Goal: Transaction & Acquisition: Purchase product/service

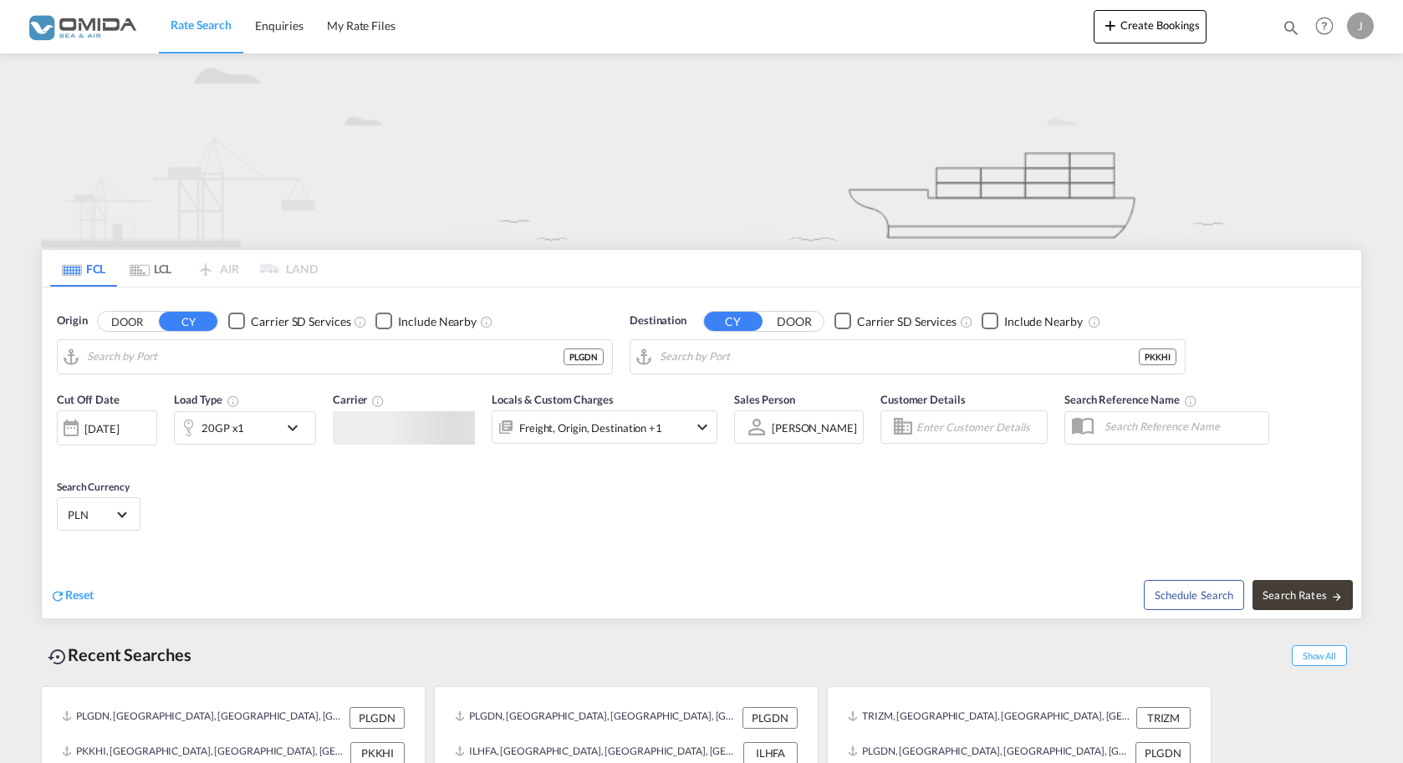
type input "Gdansk, PLGDN"
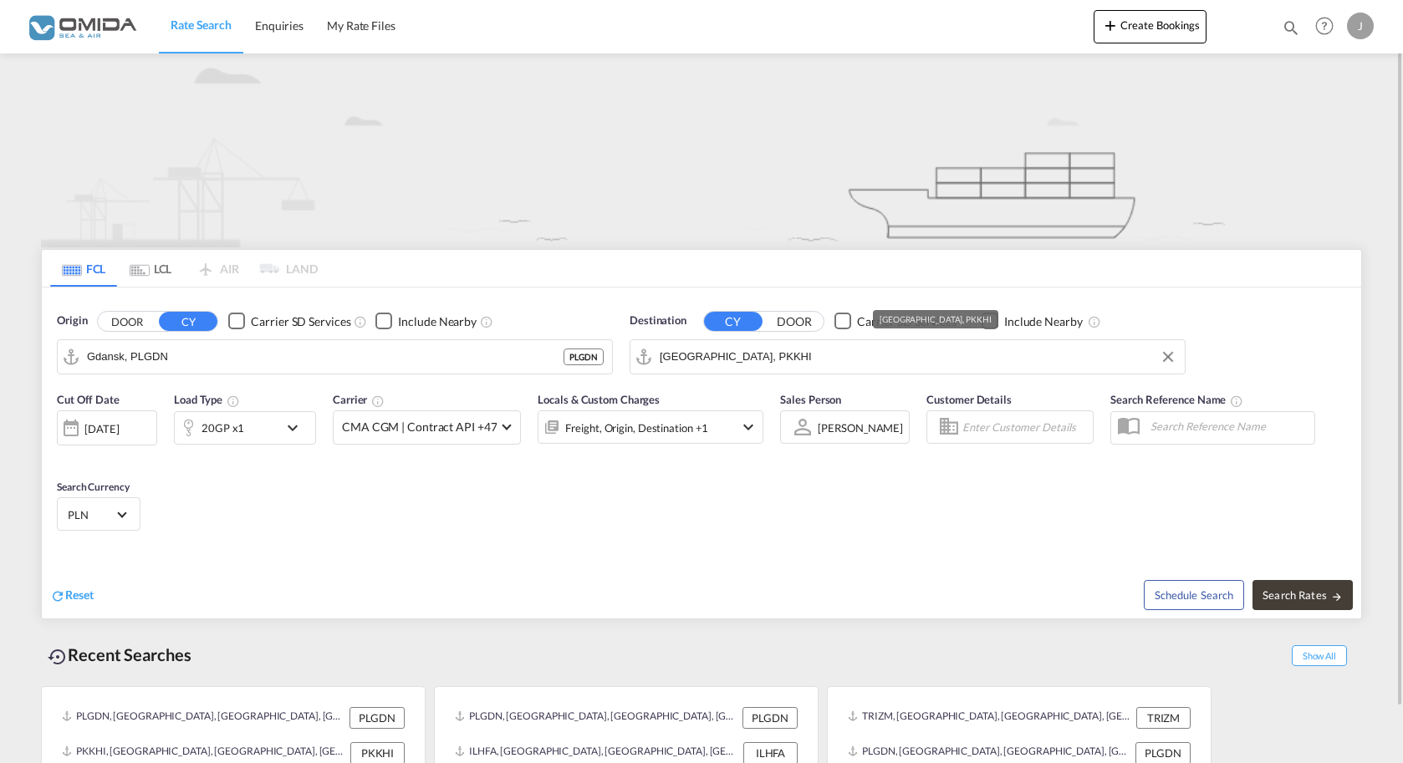
click at [814, 355] on input "[GEOGRAPHIC_DATA], PKKHI" at bounding box center [918, 356] width 517 height 25
type input "[GEOGRAPHIC_DATA]"
click at [98, 312] on button "DOOR" at bounding box center [127, 321] width 59 height 19
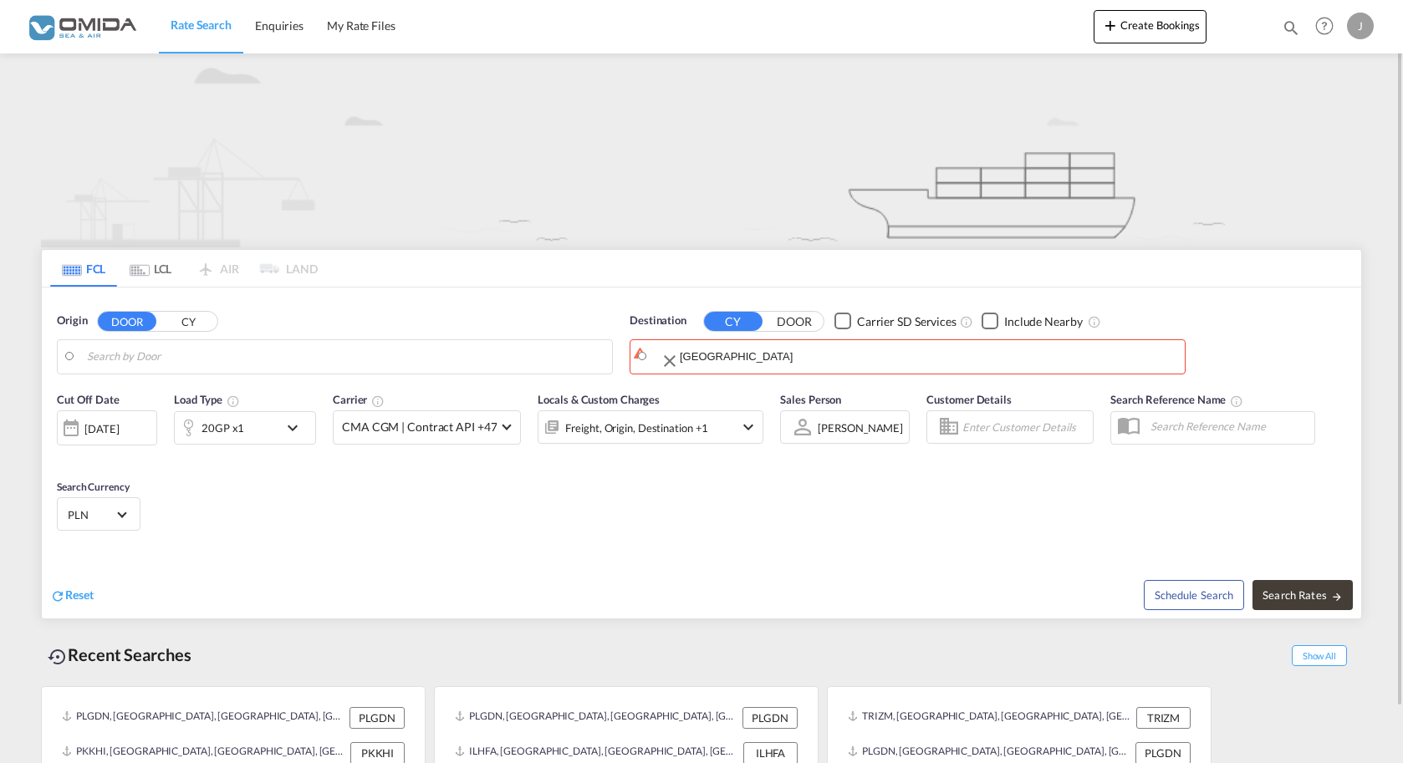
click at [819, 355] on input "[GEOGRAPHIC_DATA]" at bounding box center [928, 356] width 497 height 25
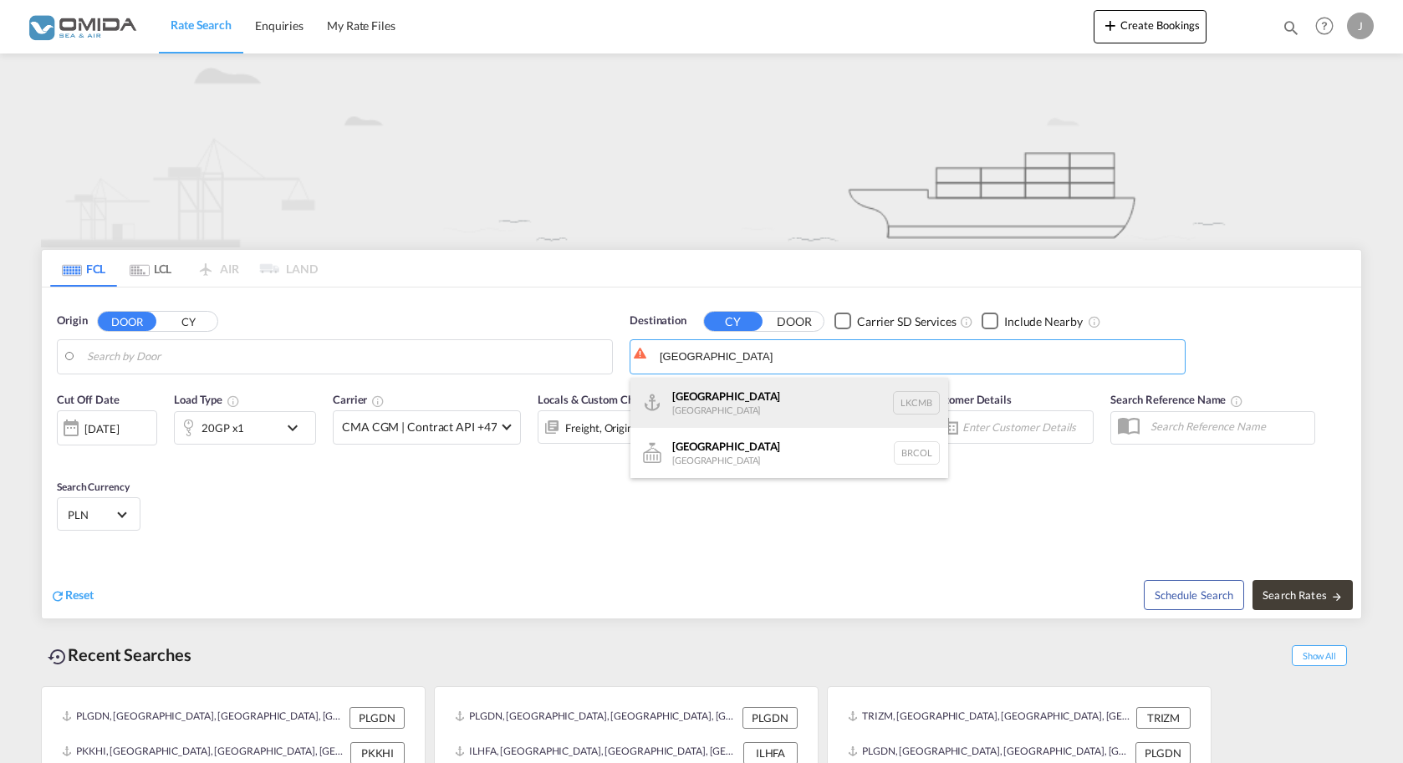
click at [753, 397] on div "Colombo [GEOGRAPHIC_DATA] LKCMB" at bounding box center [789, 403] width 318 height 50
type input "Colombo, LKCMB"
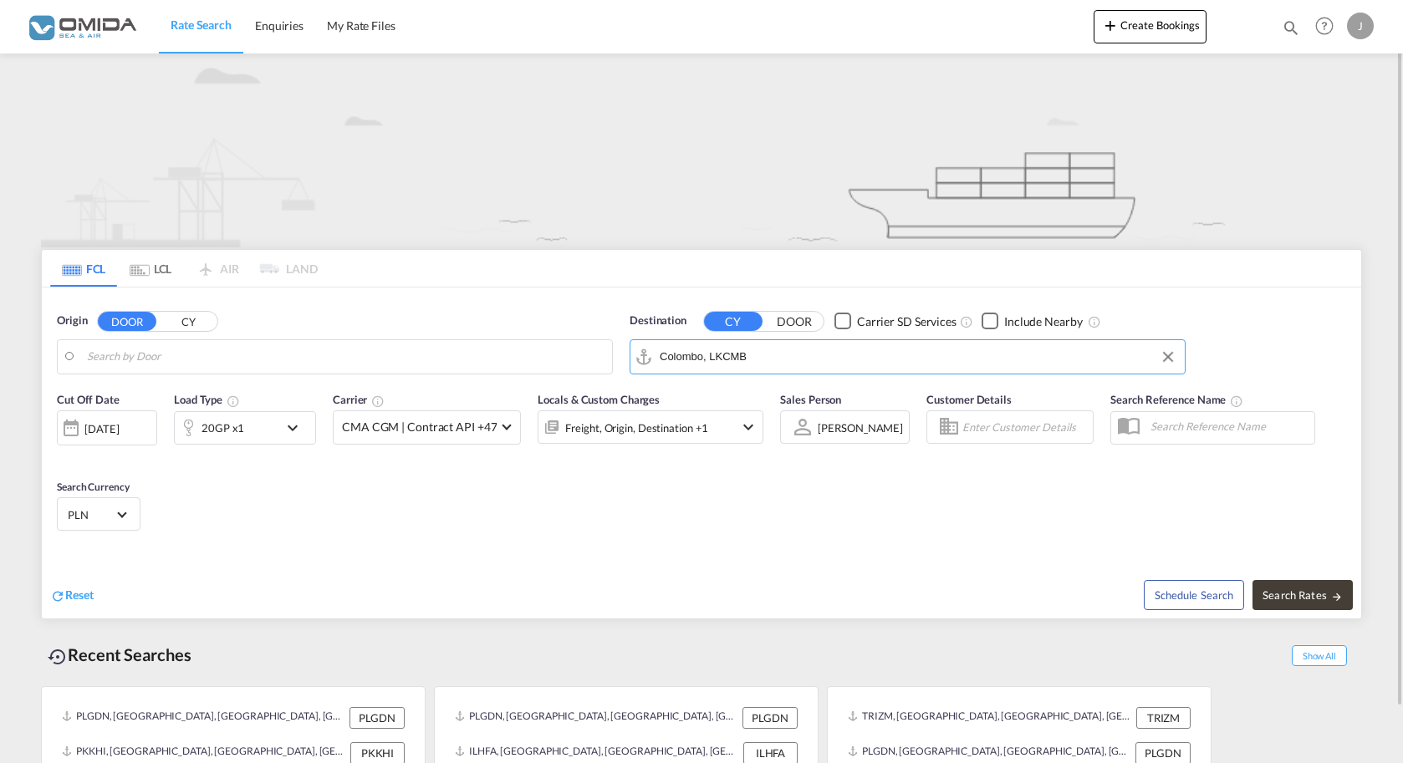
click at [215, 351] on input "Search by Door" at bounding box center [345, 356] width 517 height 25
drag, startPoint x: 142, startPoint y: 353, endPoint x: 96, endPoint y: 359, distance: 46.4
click at [96, 359] on input "gsda" at bounding box center [345, 356] width 517 height 25
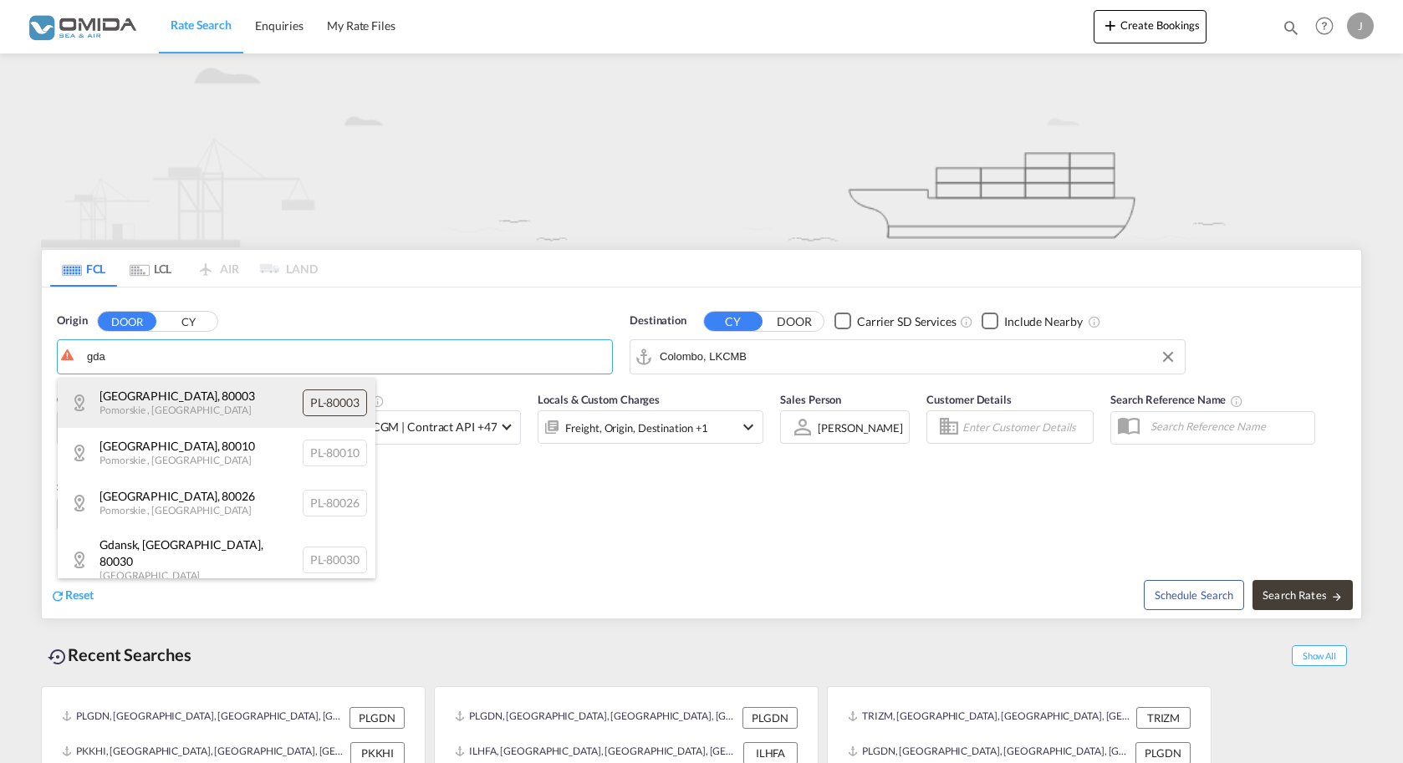
click at [134, 399] on div "[GEOGRAPHIC_DATA] , [GEOGRAPHIC_DATA] , [GEOGRAPHIC_DATA] PL-80003" at bounding box center [217, 403] width 318 height 50
type input "PL-80003, [GEOGRAPHIC_DATA], [GEOGRAPHIC_DATA]"
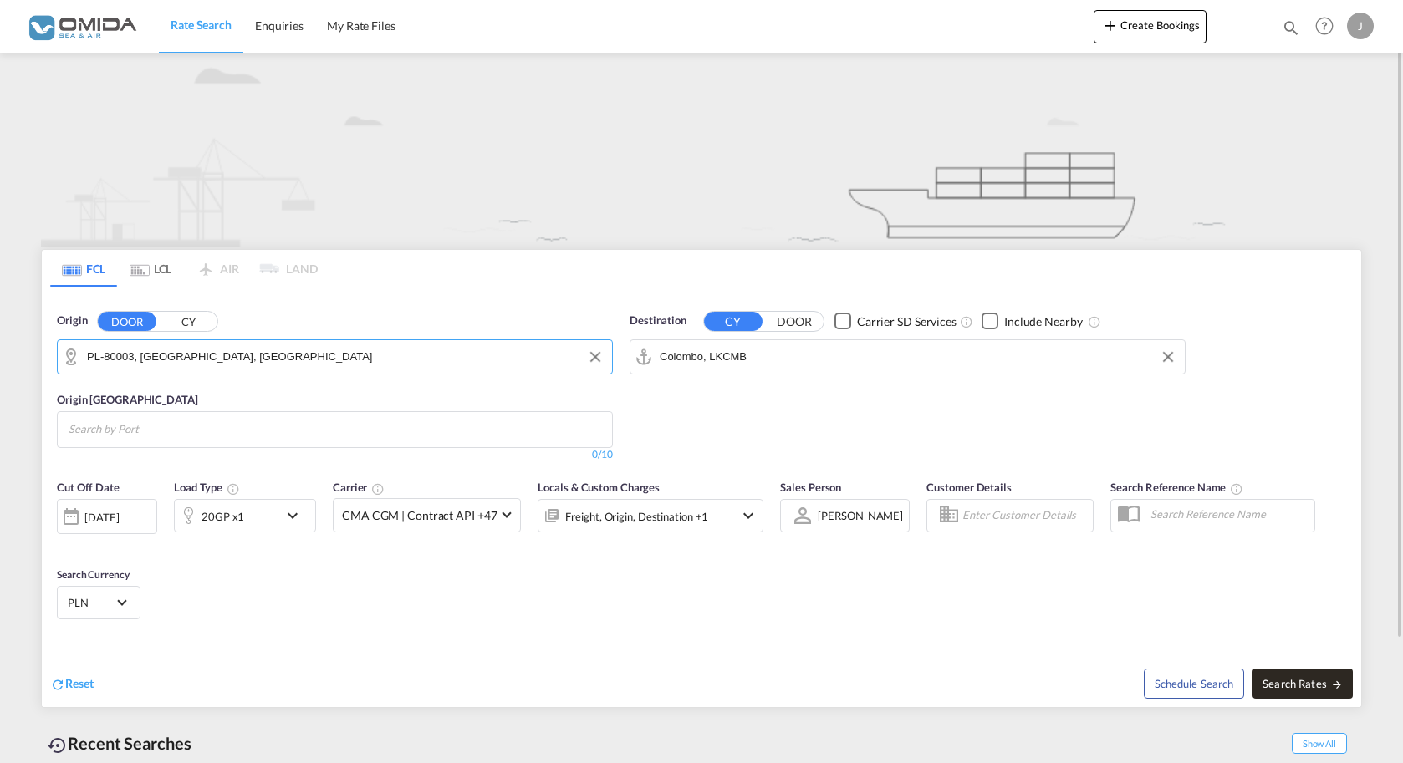
drag, startPoint x: 1293, startPoint y: 668, endPoint x: 1306, endPoint y: 679, distance: 17.2
click at [1303, 677] on div "Schedule Search Search Rates" at bounding box center [1034, 675] width 656 height 64
click at [1318, 688] on span "Search Rates" at bounding box center [1303, 683] width 80 height 13
click at [1334, 682] on md-icon "icon-arrow-right" at bounding box center [1337, 685] width 12 height 12
click at [1314, 685] on span "Search Rates" at bounding box center [1303, 683] width 80 height 13
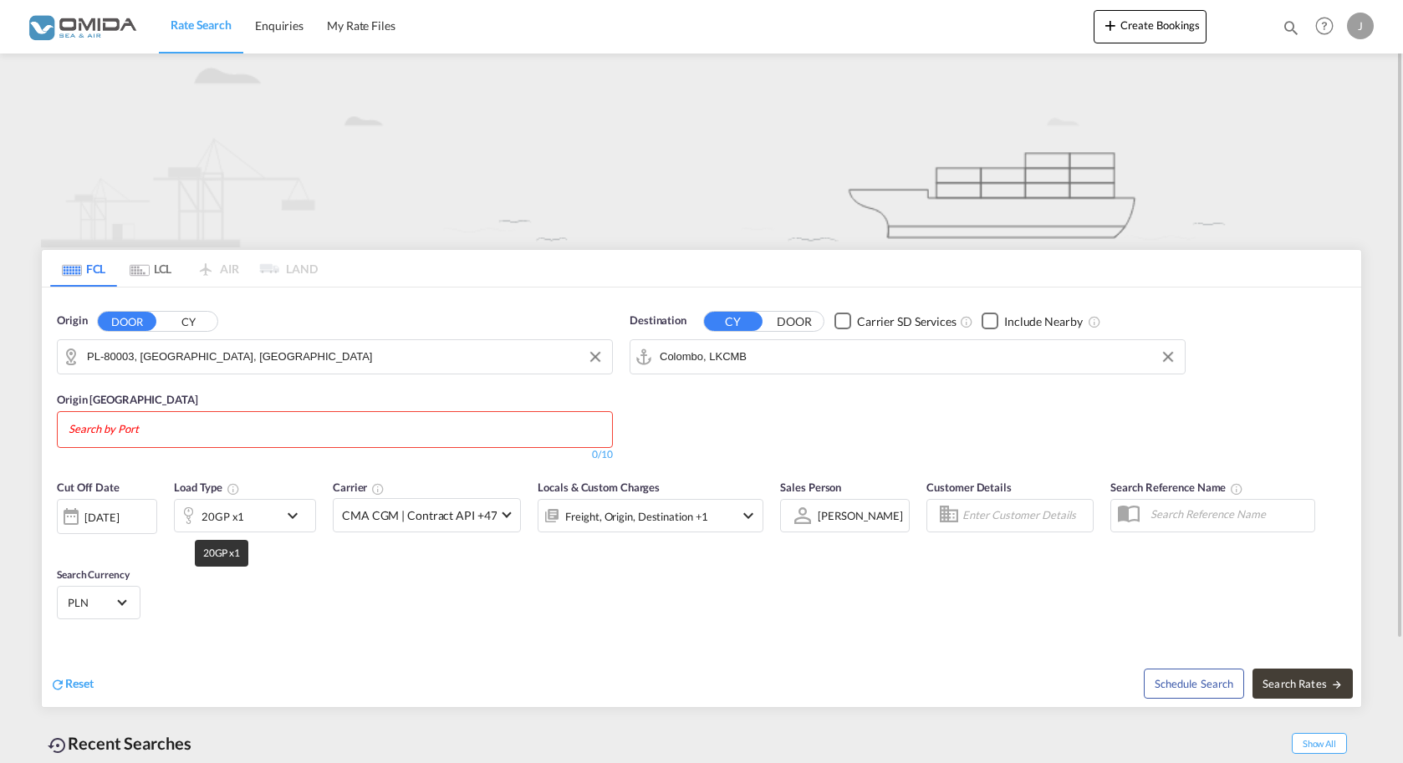
click at [232, 520] on div "20GP x1" at bounding box center [223, 516] width 43 height 23
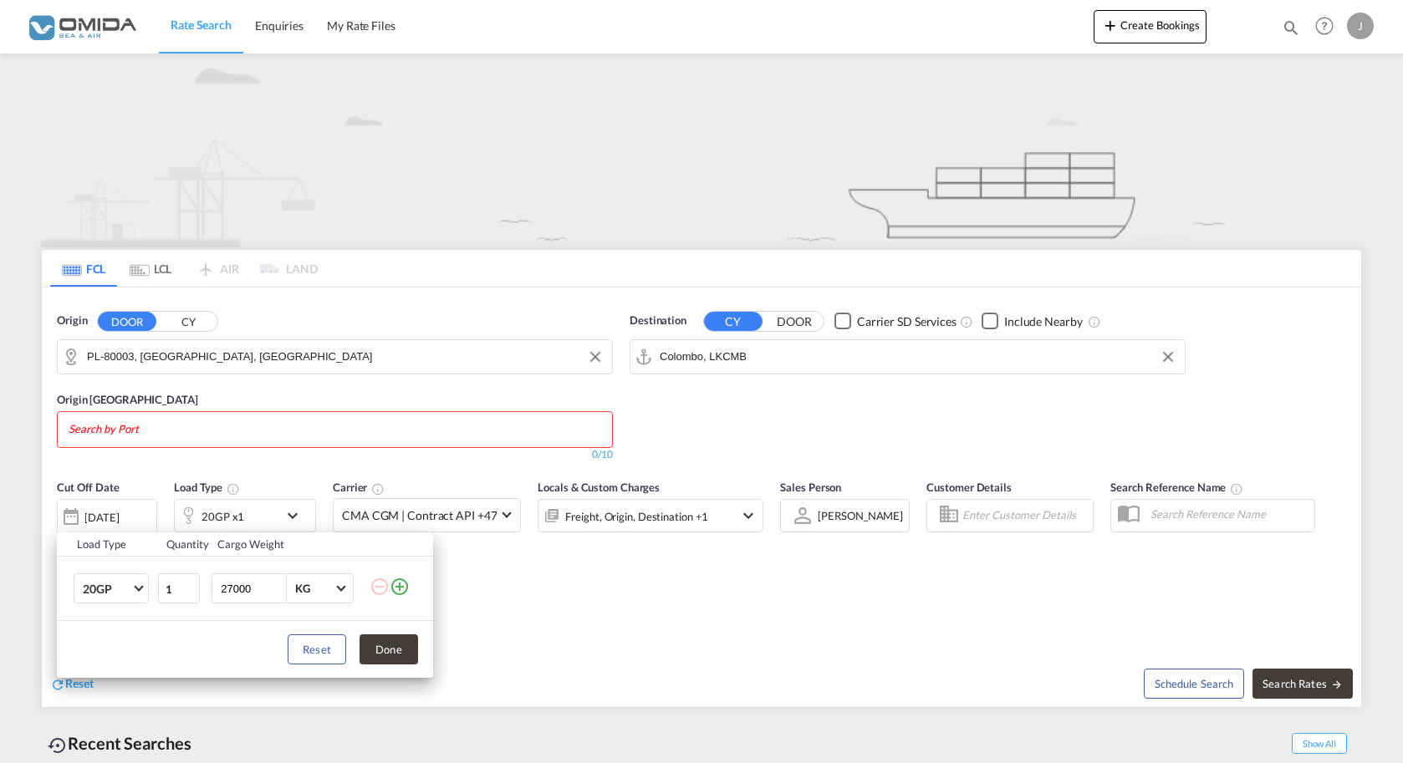
click at [227, 588] on input "27000" at bounding box center [252, 588] width 67 height 28
type input "22000"
click at [403, 655] on button "Done" at bounding box center [389, 650] width 59 height 30
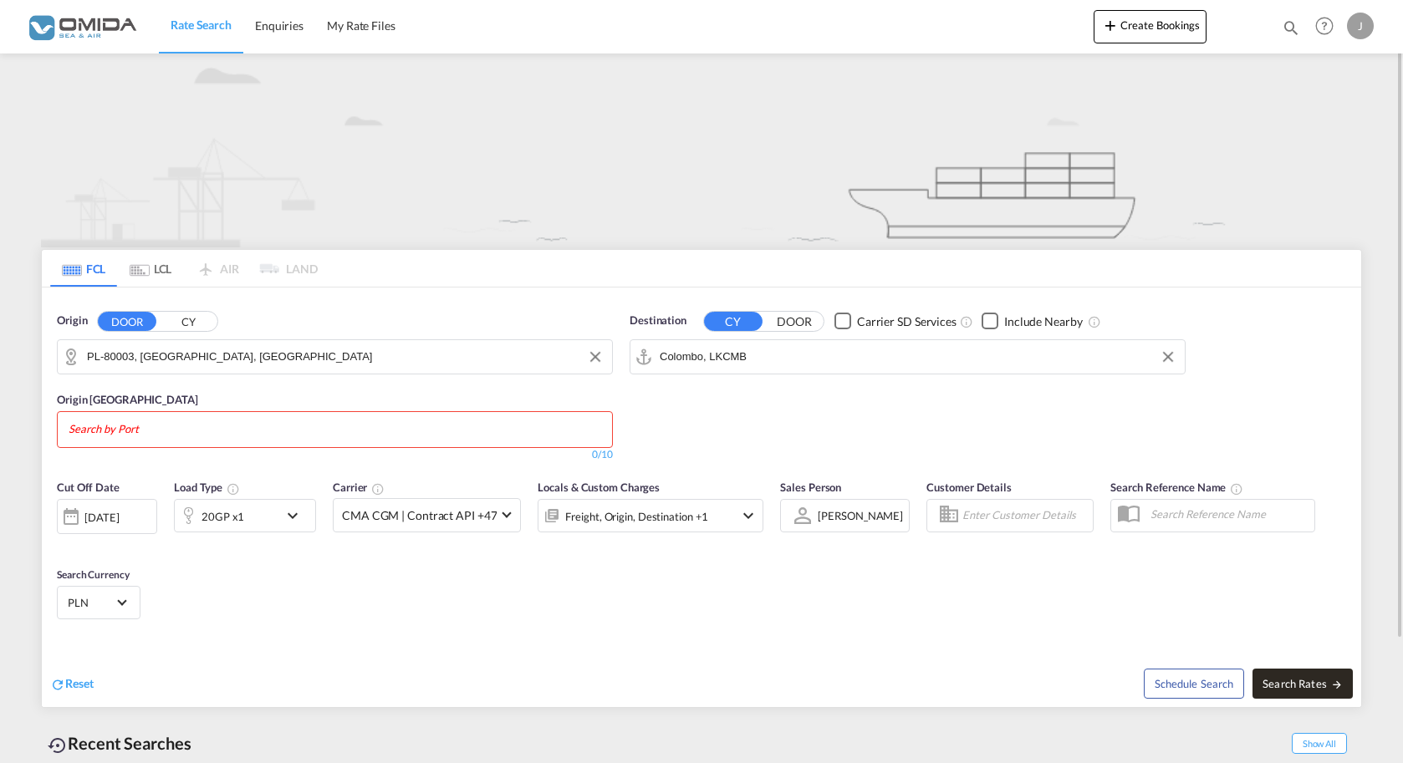
click at [1304, 689] on span "Search Rates" at bounding box center [1303, 683] width 80 height 13
click at [190, 435] on input "Search by Port" at bounding box center [148, 429] width 159 height 27
drag, startPoint x: 134, startPoint y: 358, endPoint x: 63, endPoint y: 360, distance: 71.1
click at [87, 360] on input "PL-80003, [GEOGRAPHIC_DATA], [GEOGRAPHIC_DATA]" at bounding box center [345, 356] width 517 height 25
click at [235, 355] on input "PL-80003, [GEOGRAPHIC_DATA], [GEOGRAPHIC_DATA]" at bounding box center [345, 356] width 517 height 25
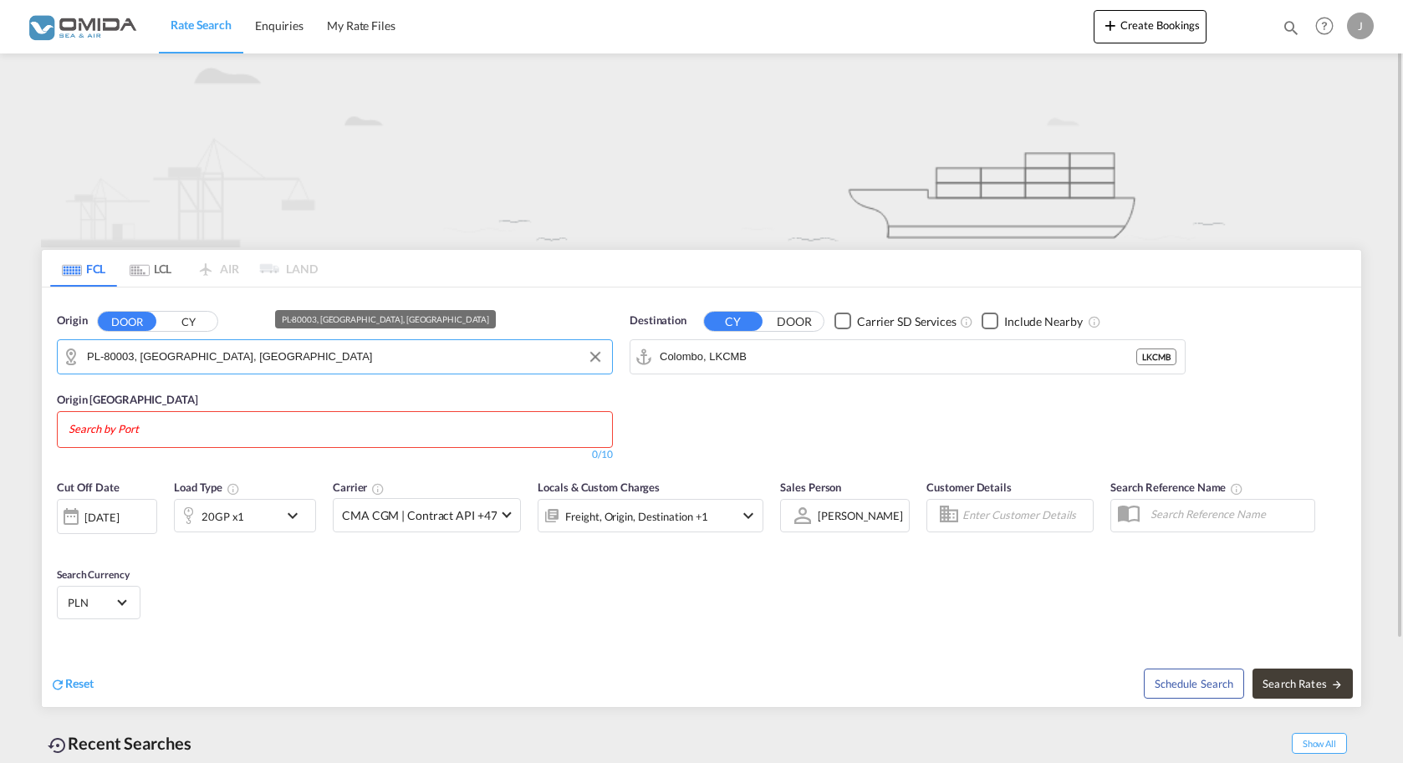
click at [235, 355] on input "PL-80003, [GEOGRAPHIC_DATA], [GEOGRAPHIC_DATA]" at bounding box center [345, 356] width 517 height 25
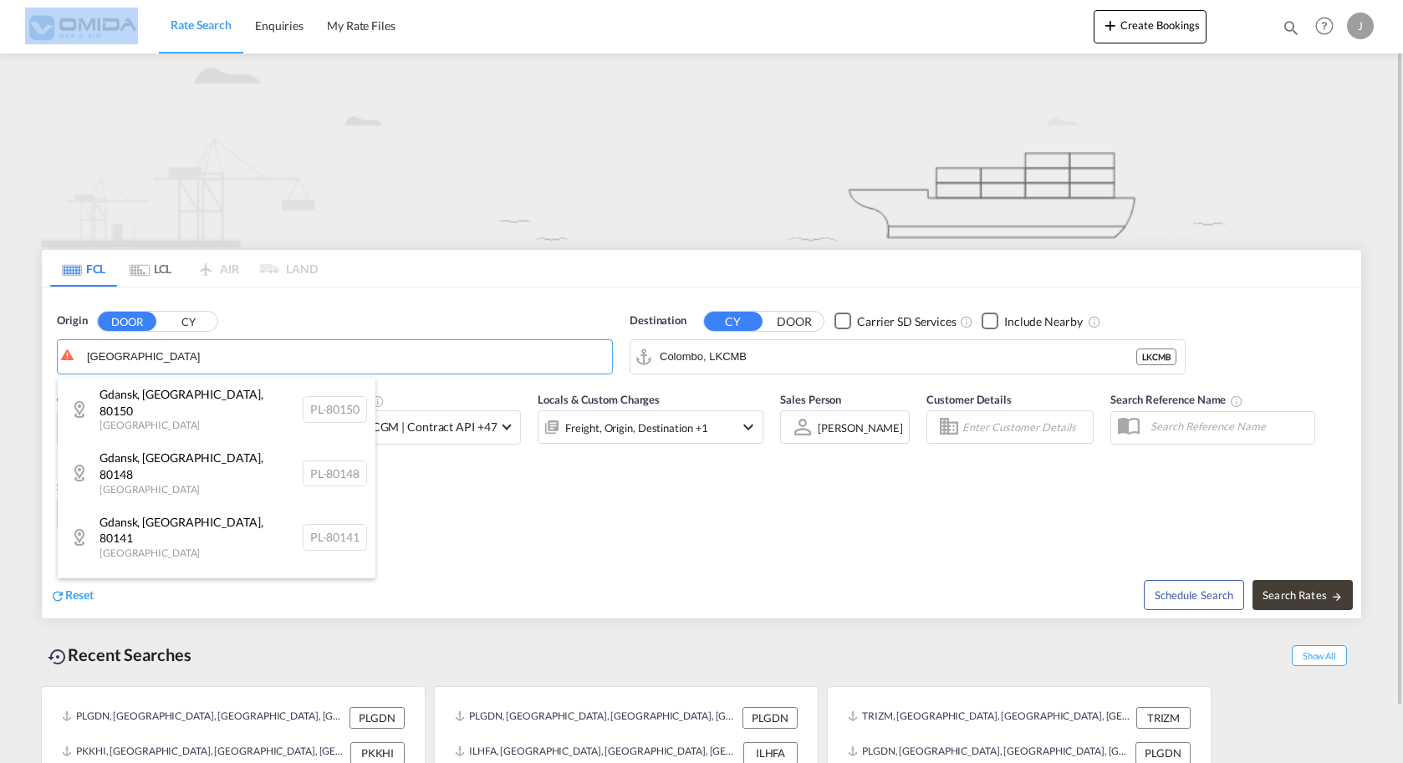
click at [177, 360] on input "[GEOGRAPHIC_DATA]" at bounding box center [345, 356] width 517 height 25
click at [181, 320] on button "CY" at bounding box center [188, 321] width 59 height 19
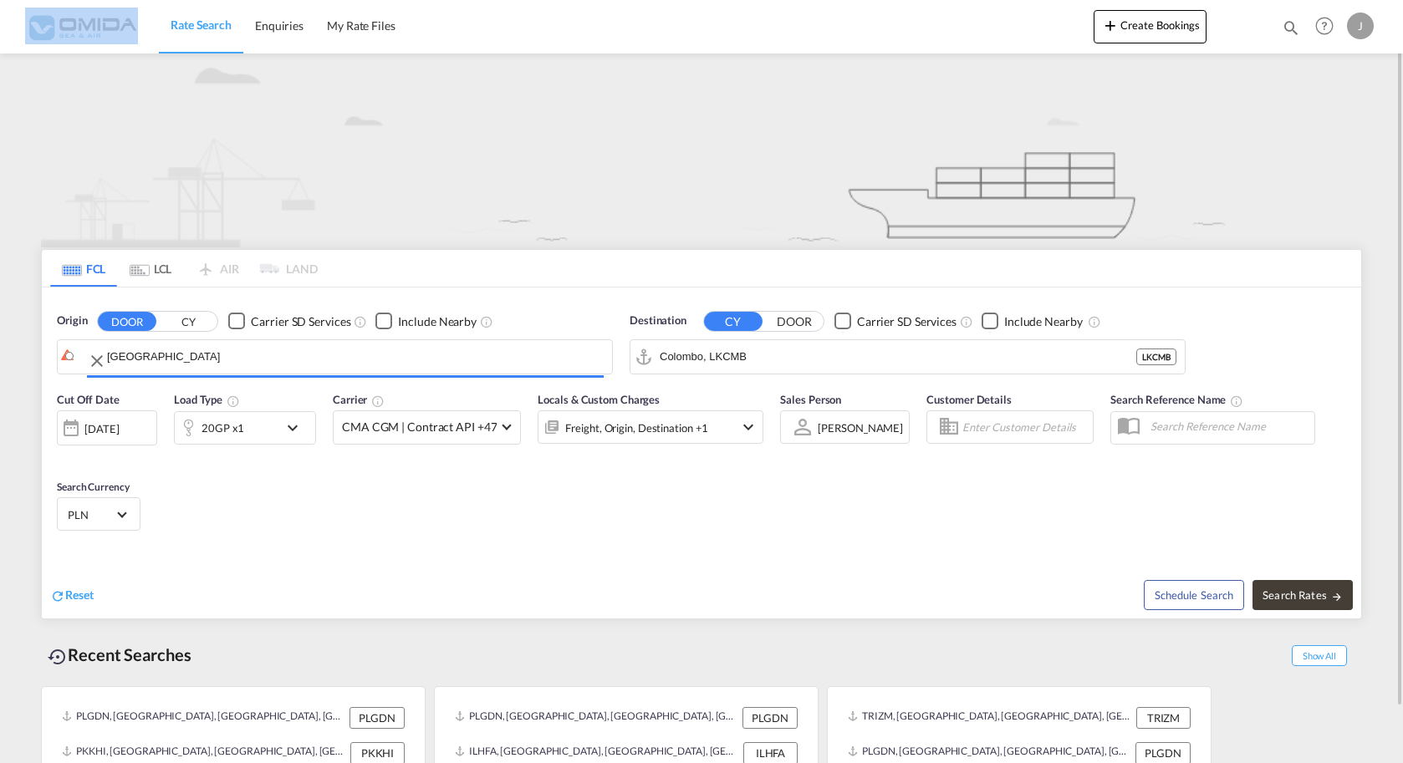
click at [191, 325] on button "CY" at bounding box center [188, 321] width 59 height 19
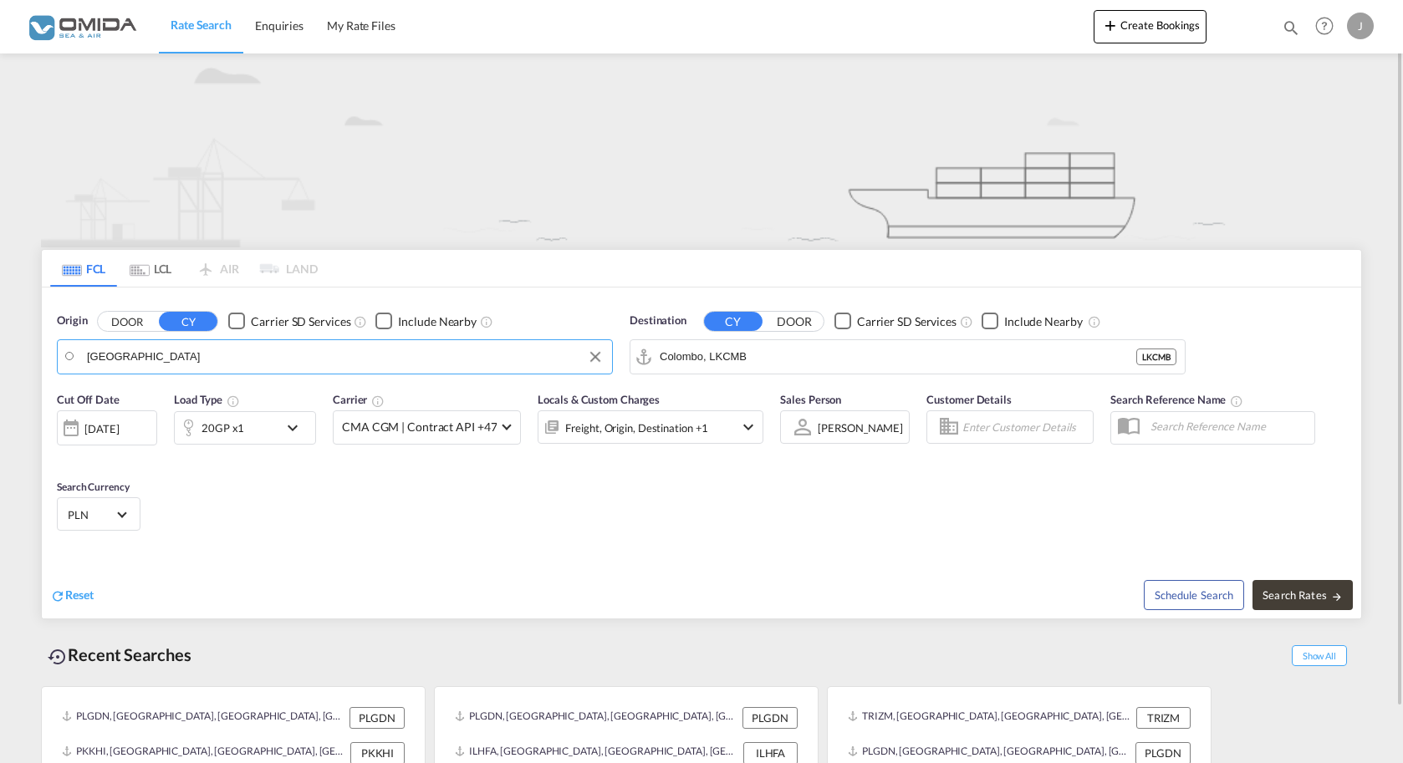
click at [226, 362] on input "[GEOGRAPHIC_DATA]" at bounding box center [345, 356] width 517 height 25
drag, startPoint x: 217, startPoint y: 370, endPoint x: 74, endPoint y: 367, distance: 142.2
click at [167, 361] on input "[GEOGRAPHIC_DATA]" at bounding box center [345, 356] width 517 height 25
click at [149, 397] on div "Gda nsk [GEOGRAPHIC_DATA] PLGDN" at bounding box center [217, 403] width 318 height 50
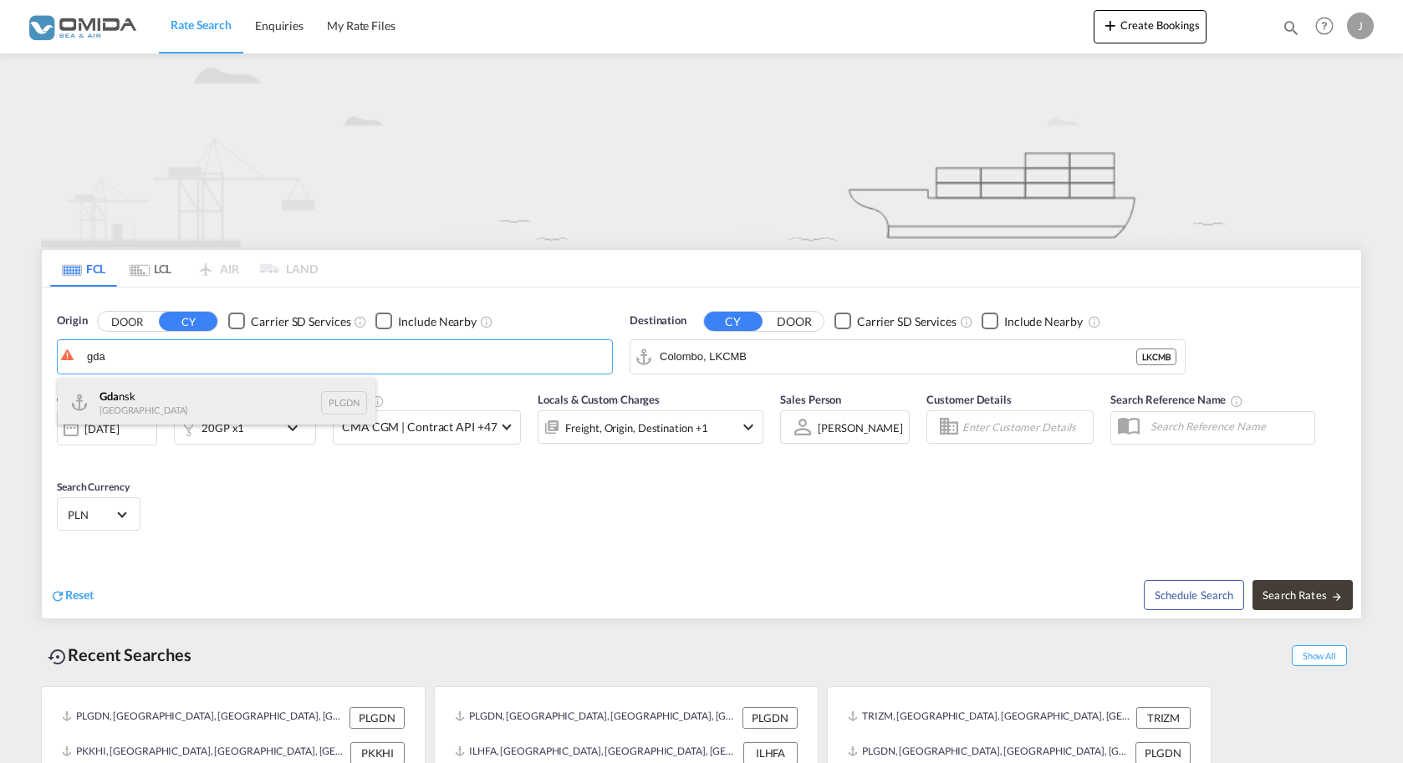
type input "Gdansk, PLGDN"
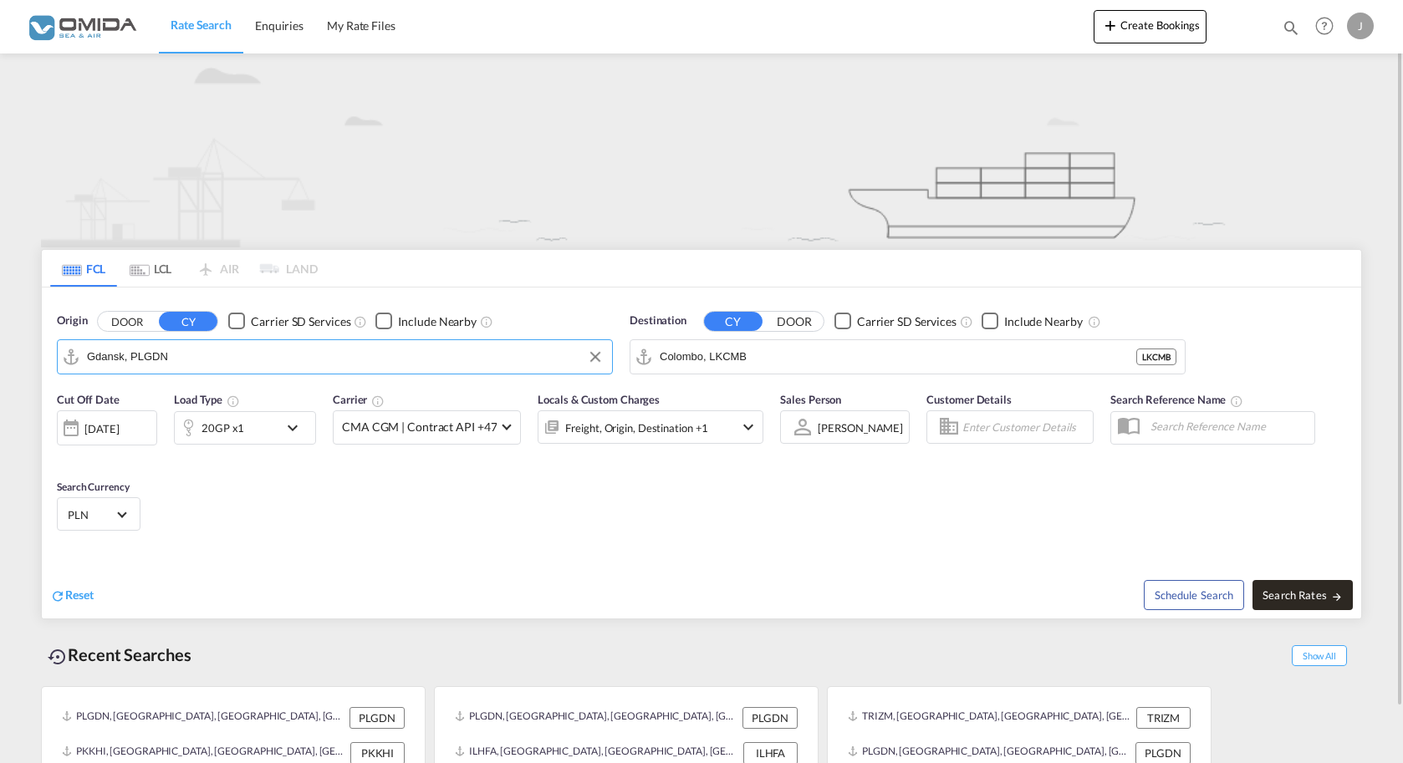
click at [1295, 603] on button "Search Rates" at bounding box center [1303, 595] width 100 height 30
type input "PLGDN to LKCMB / [DATE]"
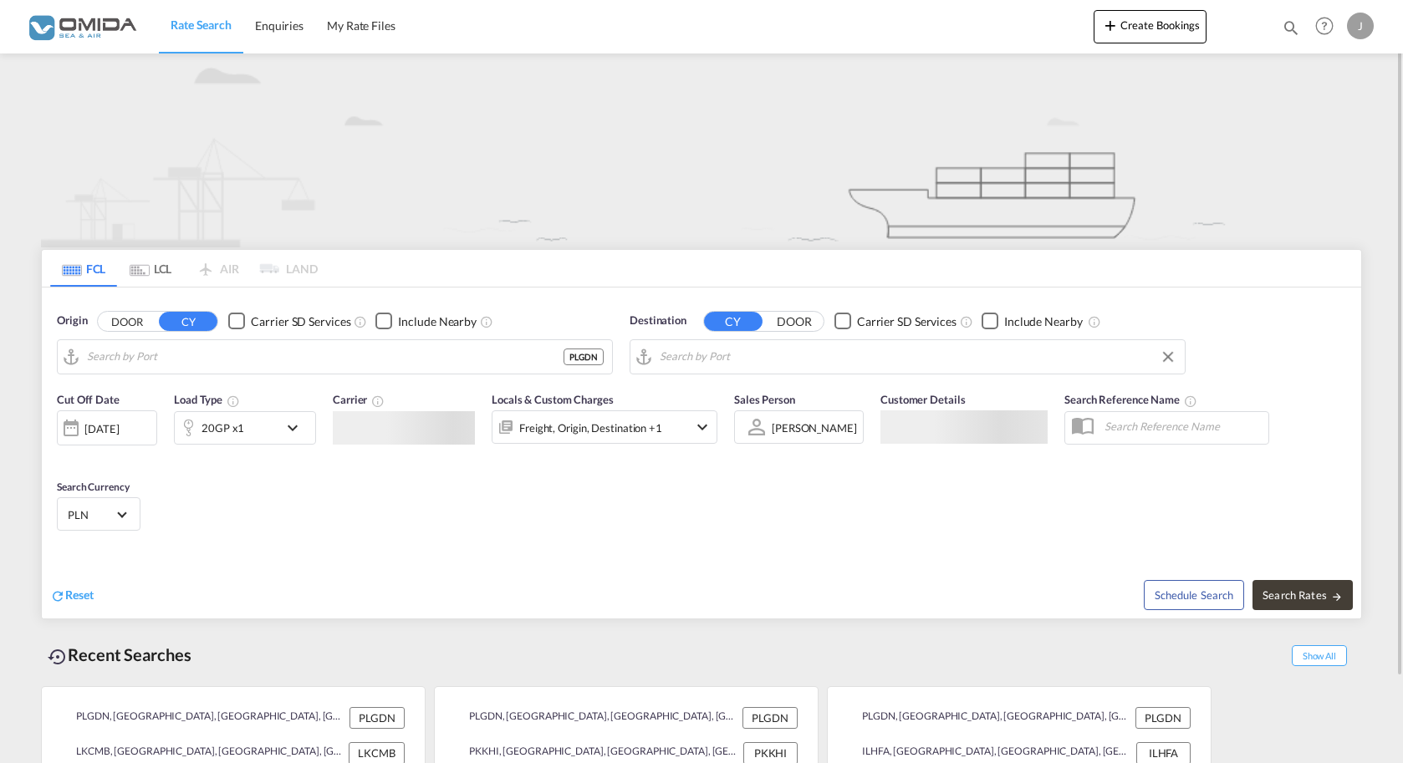
type input "Gdansk, PLGDN"
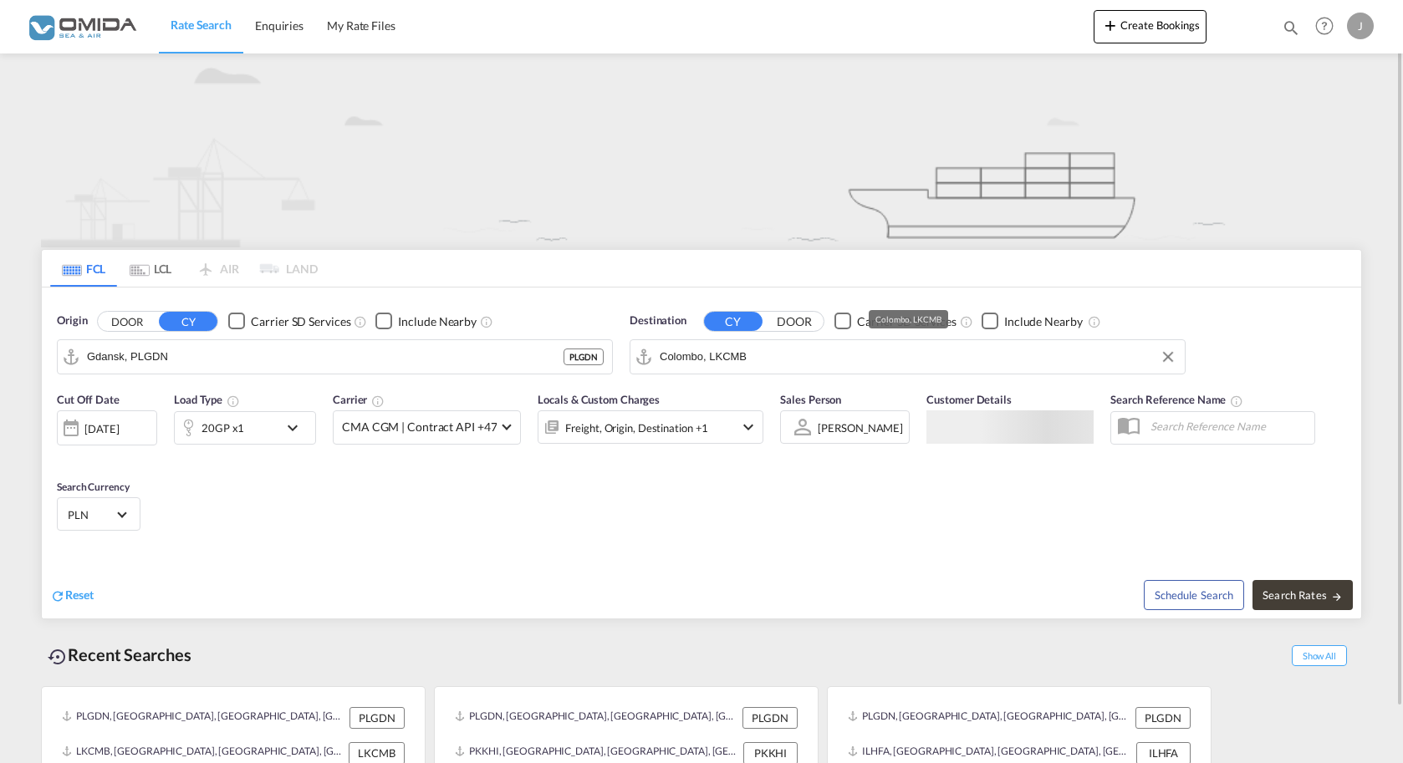
click at [668, 359] on input "Colombo, LKCMB" at bounding box center [918, 356] width 517 height 25
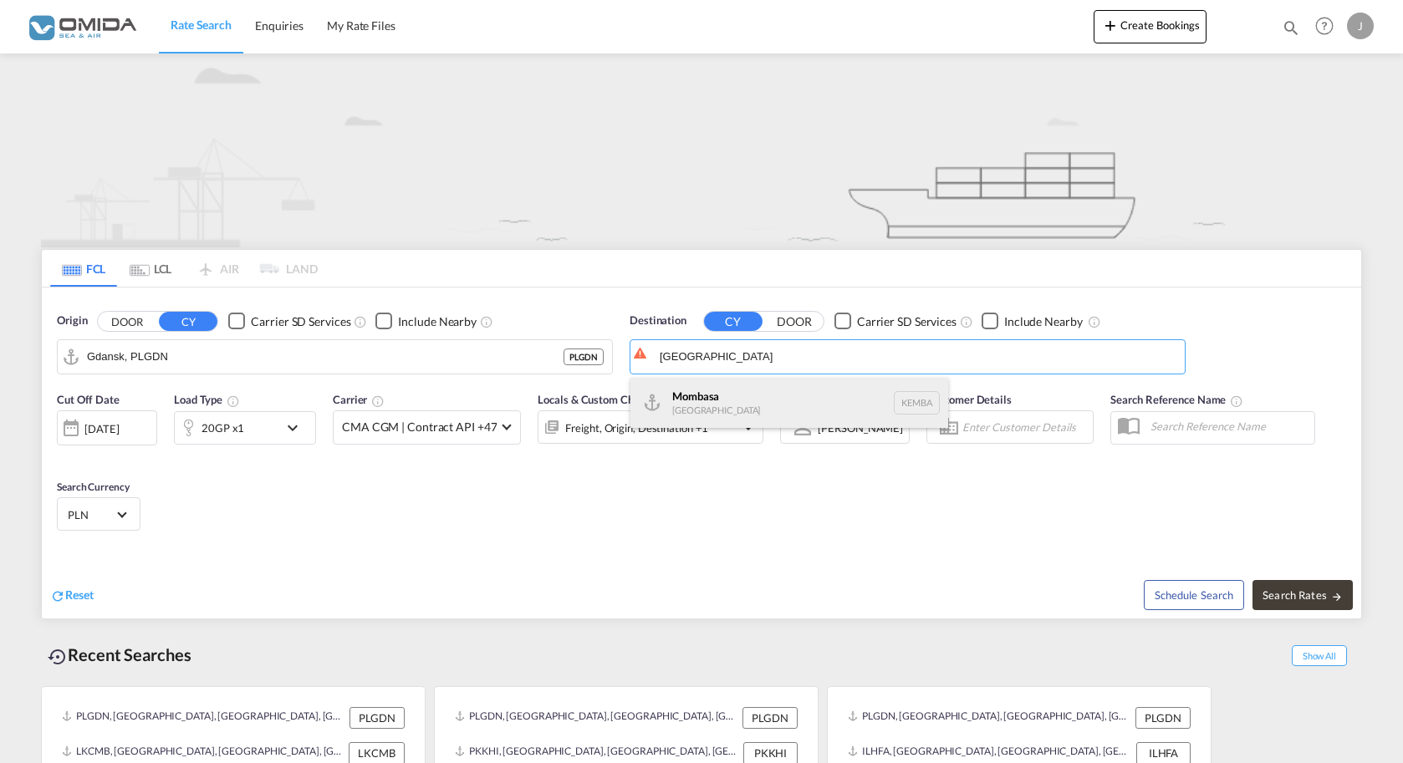
click at [779, 386] on div "Mombasa [GEOGRAPHIC_DATA] [GEOGRAPHIC_DATA]" at bounding box center [789, 403] width 318 height 50
type input "Mombasa, KEMBA"
click at [315, 525] on div "Cut Off Date [DATE] [DATE] Load Type 20GP x1 Carrier CMA CGM | Contract API +47…" at bounding box center [701, 464] width 1319 height 163
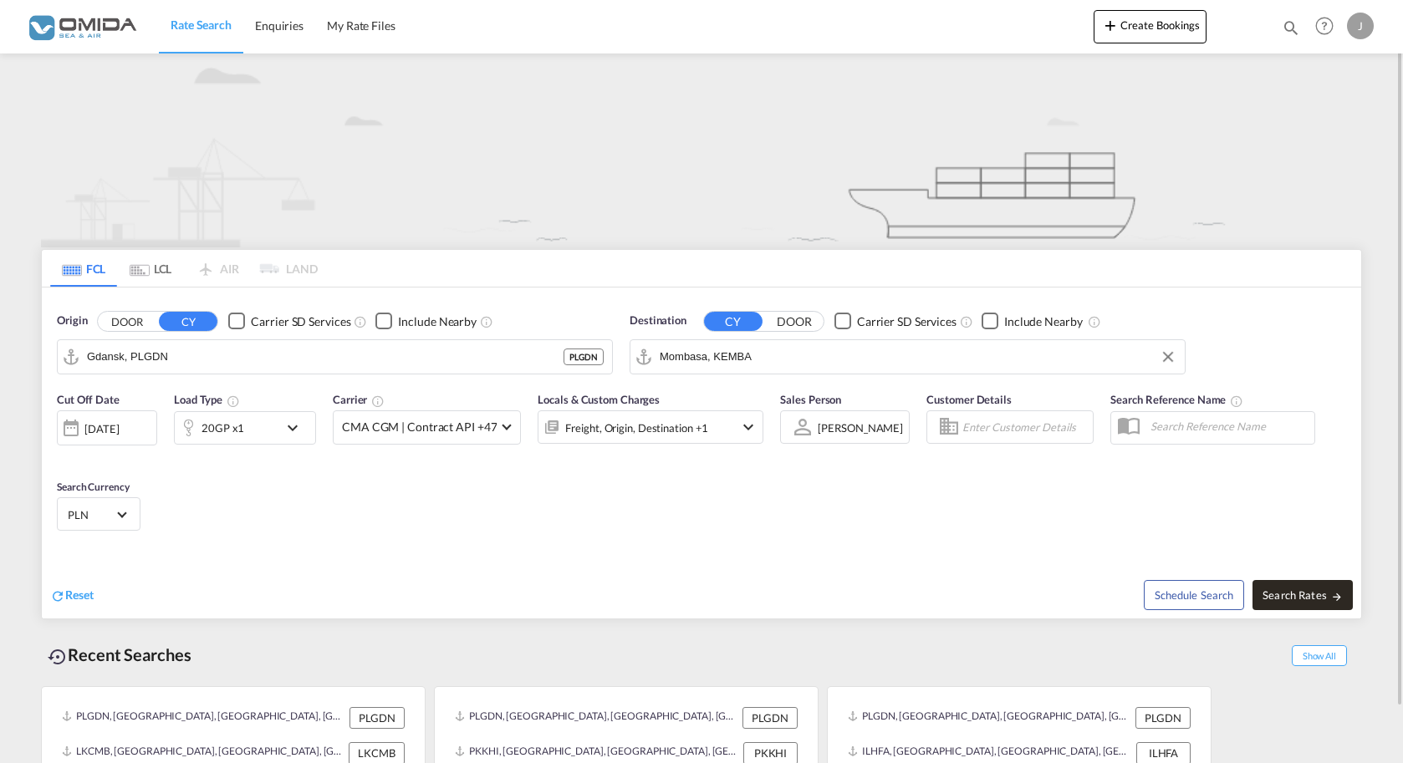
click at [1314, 594] on span "Search Rates" at bounding box center [1303, 595] width 80 height 13
type input "PLGDN to KEMBA / [DATE]"
